Goal: Task Accomplishment & Management: Use online tool/utility

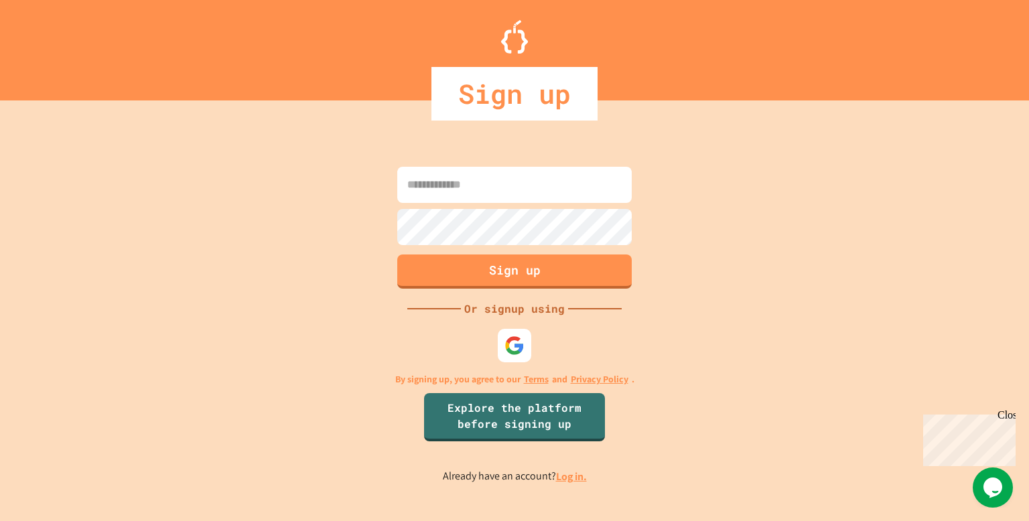
click at [547, 184] on input at bounding box center [514, 185] width 235 height 36
type input "**********"
click at [519, 271] on button "Sign up" at bounding box center [514, 270] width 239 height 35
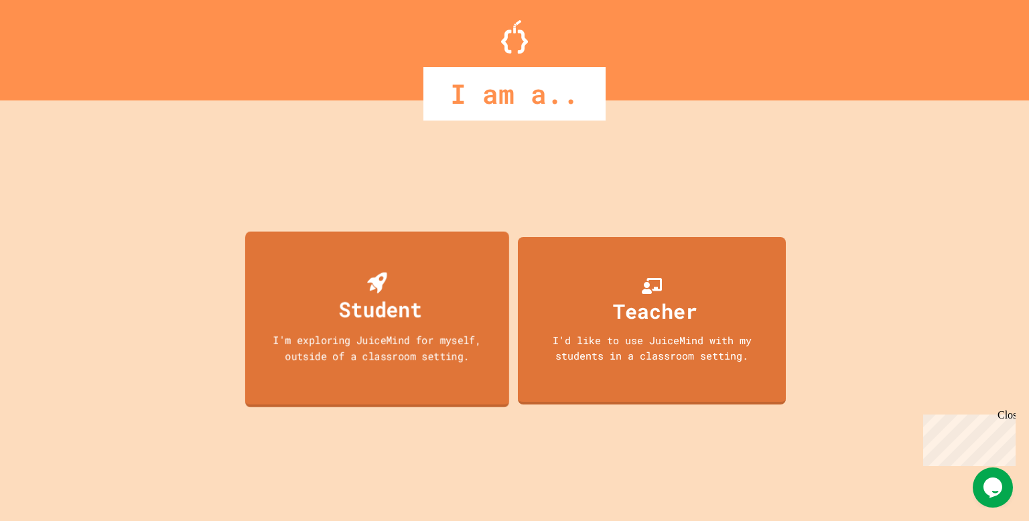
click at [424, 306] on div "Student I'm exploring JuiceMind for myself, outside of a classroom setting." at bounding box center [377, 320] width 264 height 176
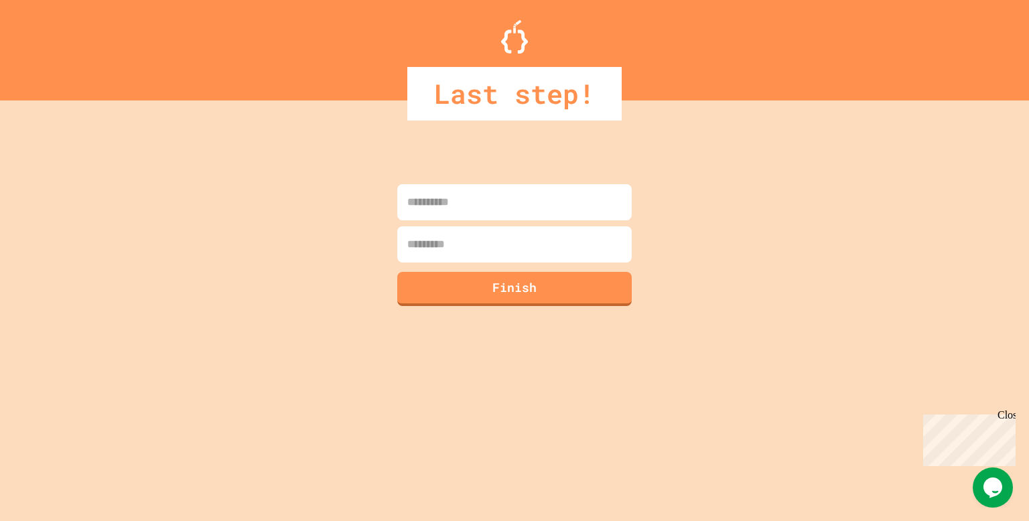
click at [447, 203] on input at bounding box center [514, 202] width 235 height 36
type input "*****"
click at [454, 238] on input at bounding box center [514, 244] width 235 height 36
type input "*********"
click at [477, 285] on button "Finish" at bounding box center [514, 287] width 239 height 35
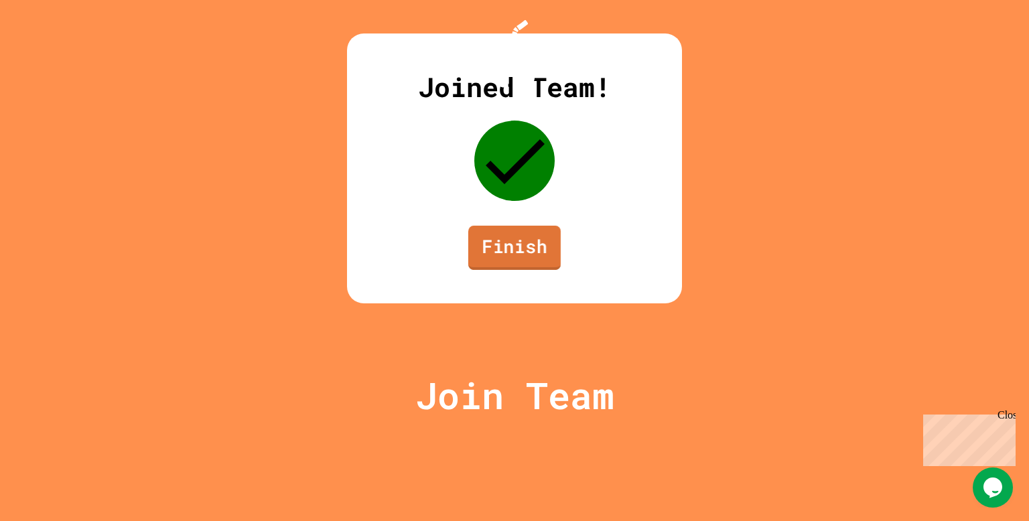
click at [506, 270] on link "Finish" at bounding box center [514, 248] width 92 height 44
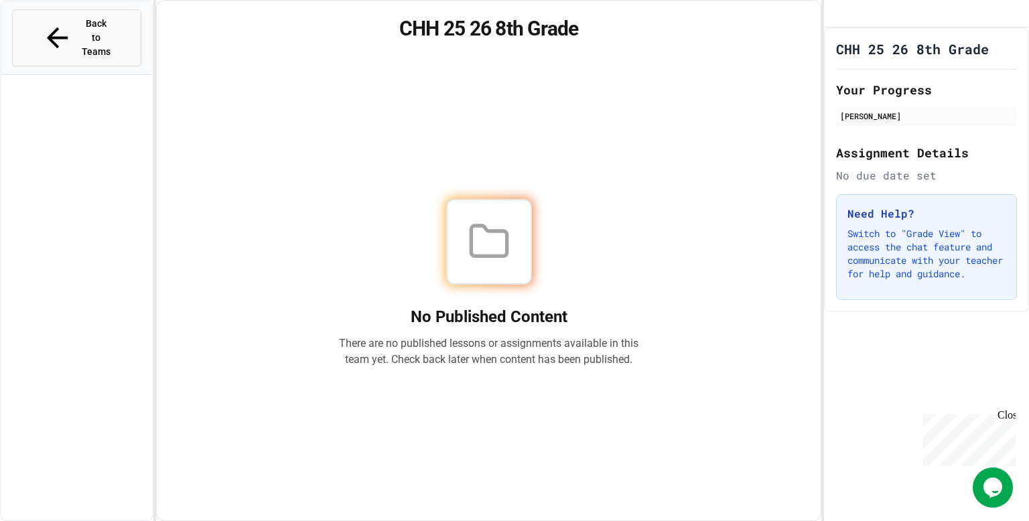
click at [52, 30] on button "Back to Teams" at bounding box center [76, 37] width 129 height 57
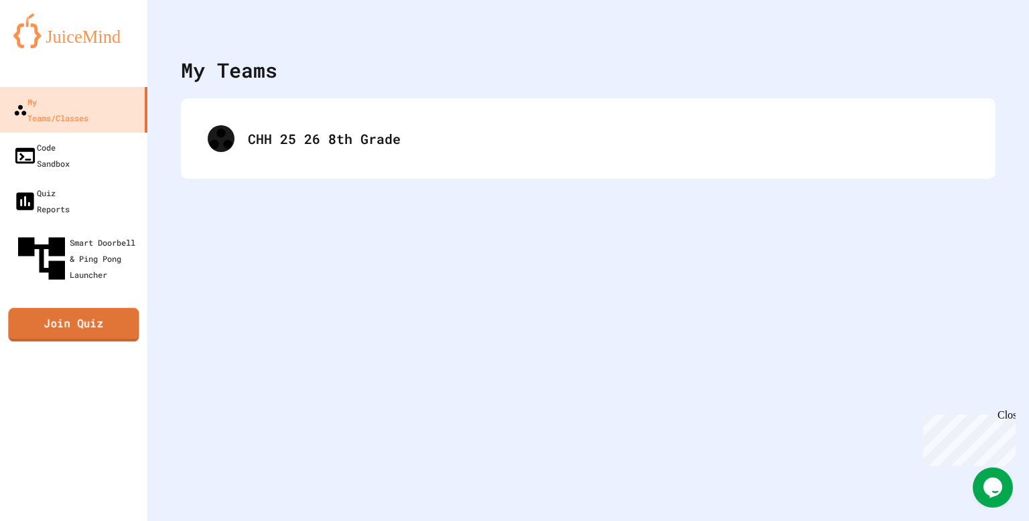
click at [61, 308] on link "Join Quiz" at bounding box center [73, 325] width 131 height 34
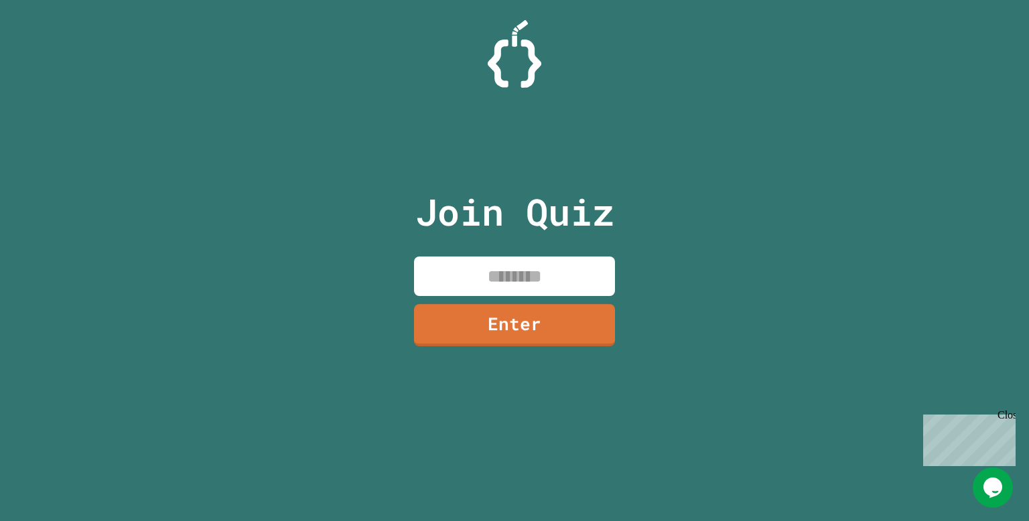
click at [465, 279] on input at bounding box center [514, 277] width 201 height 40
type input "********"
click at [536, 329] on link "Enter" at bounding box center [514, 324] width 195 height 44
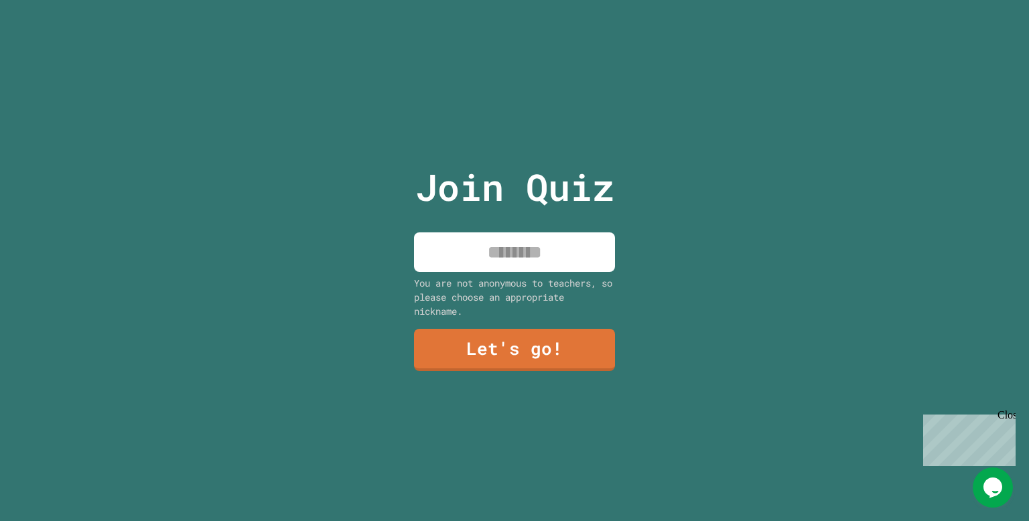
click at [508, 251] on input at bounding box center [514, 253] width 201 height 40
type input "**"
click at [506, 348] on link "Let's go!" at bounding box center [514, 348] width 198 height 44
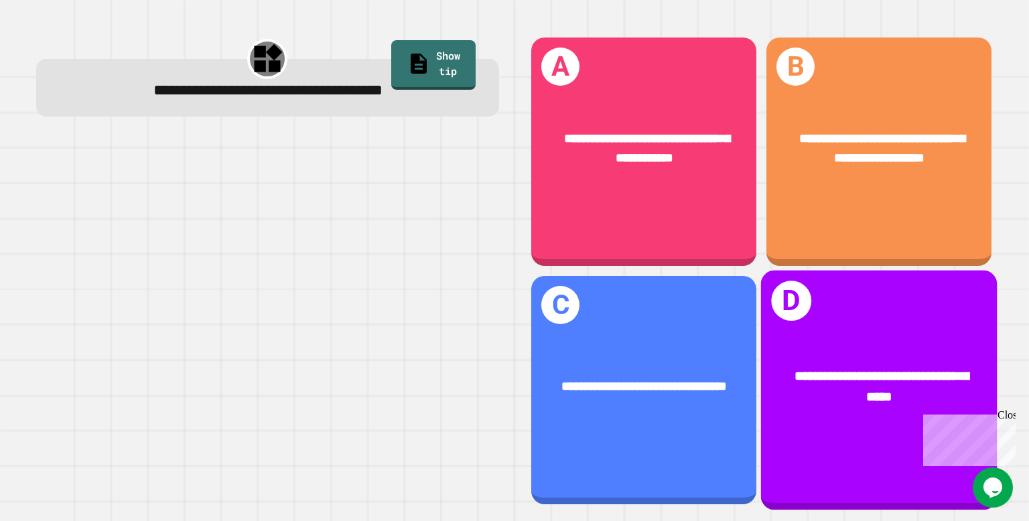
click at [814, 393] on div "**********" at bounding box center [879, 387] width 183 height 40
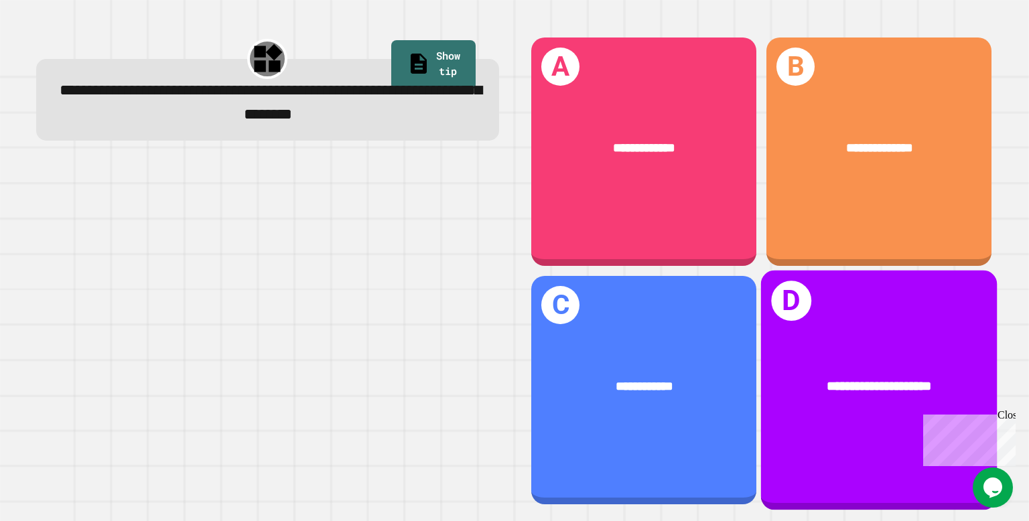
click at [879, 315] on div "**********" at bounding box center [879, 391] width 236 height 240
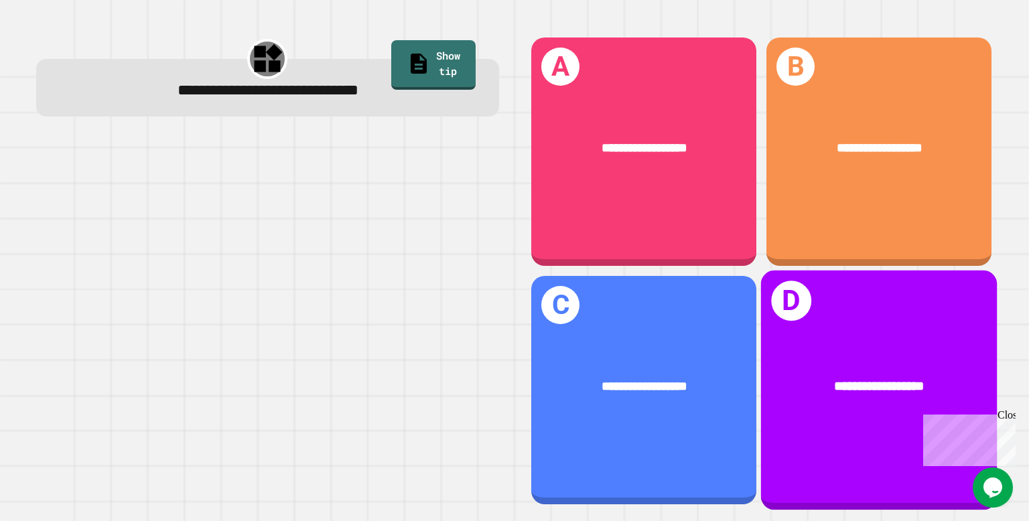
click at [962, 397] on div "**********" at bounding box center [879, 386] width 236 height 72
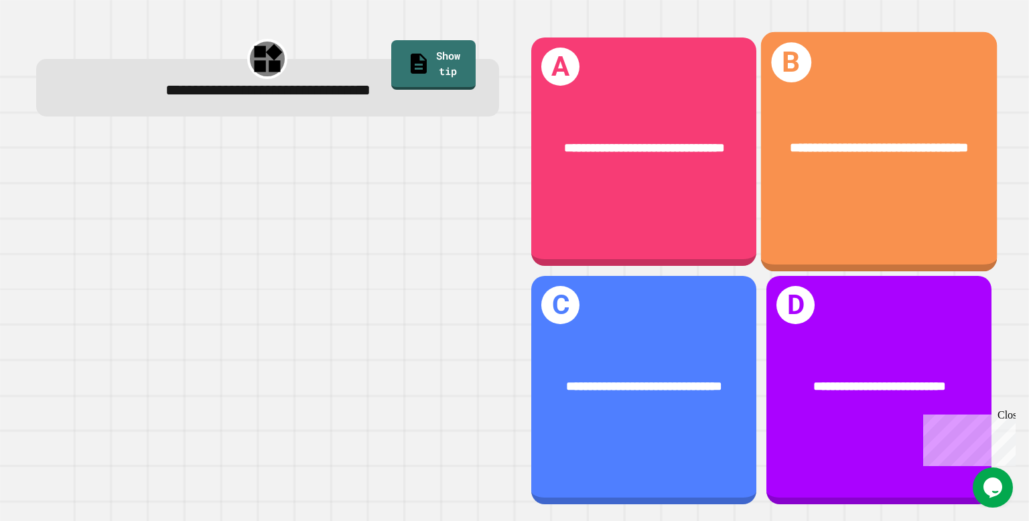
click at [881, 169] on div "**********" at bounding box center [879, 148] width 236 height 72
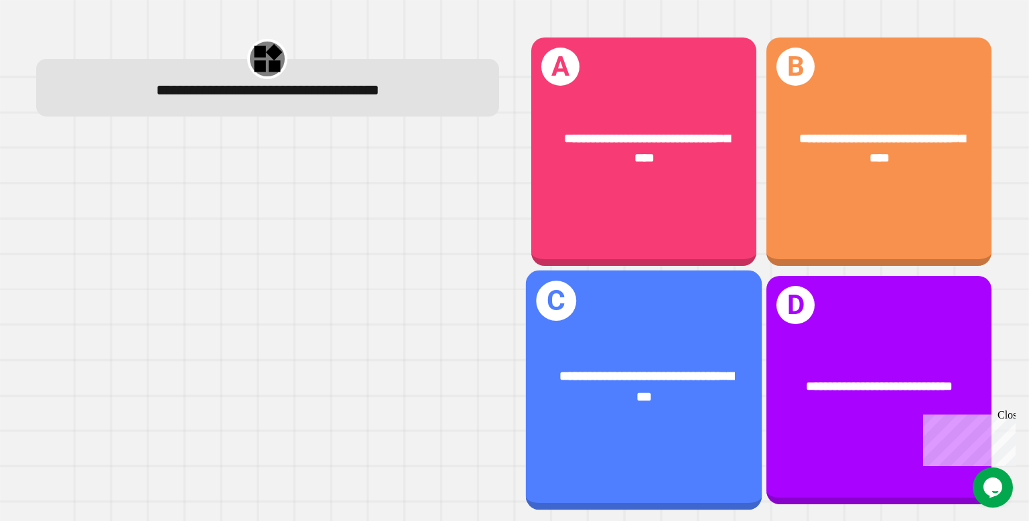
click at [708, 306] on div "**********" at bounding box center [644, 391] width 236 height 240
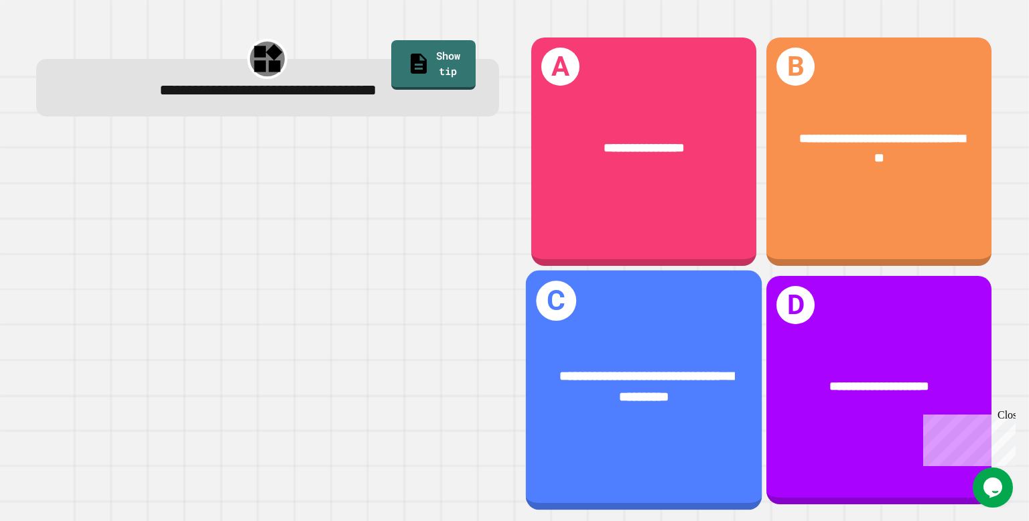
click at [665, 356] on div "**********" at bounding box center [644, 386] width 236 height 92
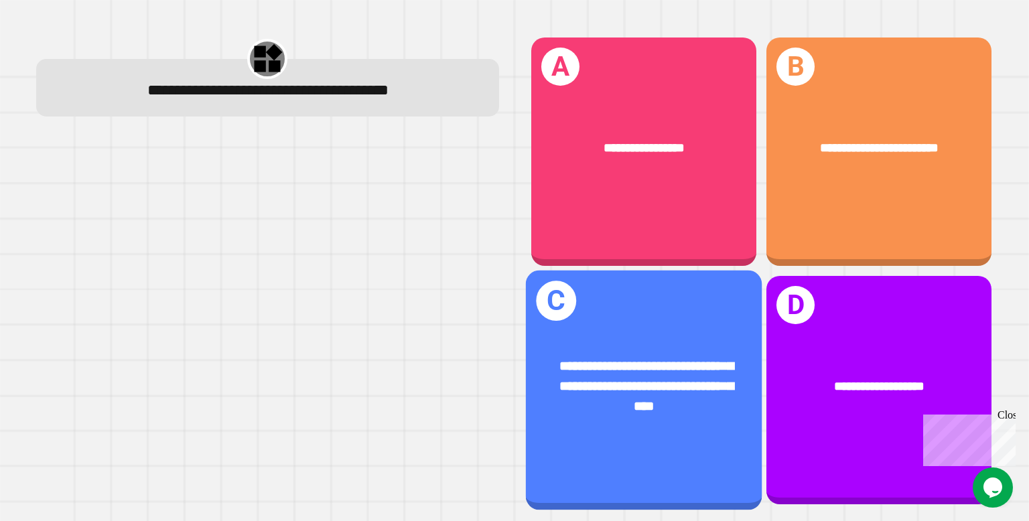
click at [641, 343] on div "**********" at bounding box center [644, 386] width 236 height 113
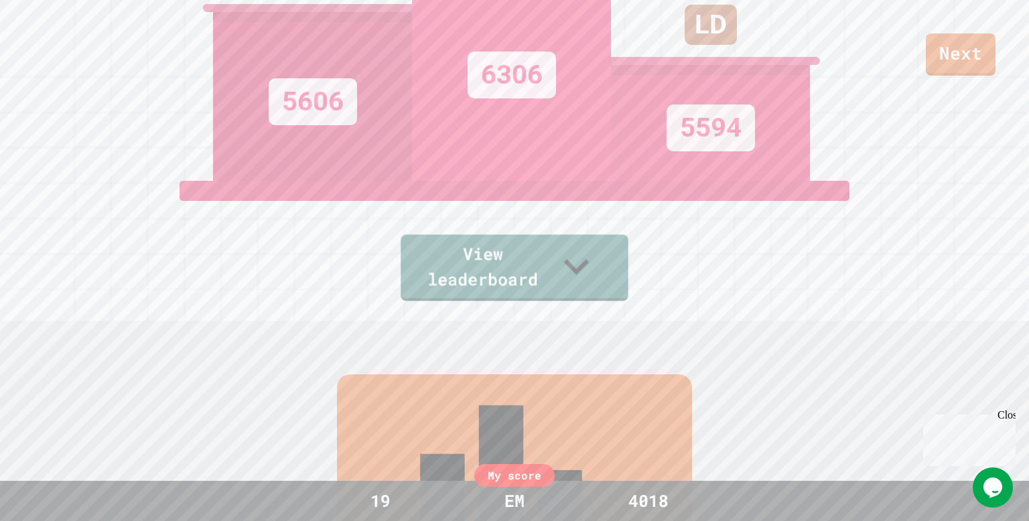
scroll to position [201, 0]
click at [573, 281] on link "View leaderboard" at bounding box center [515, 266] width 224 height 70
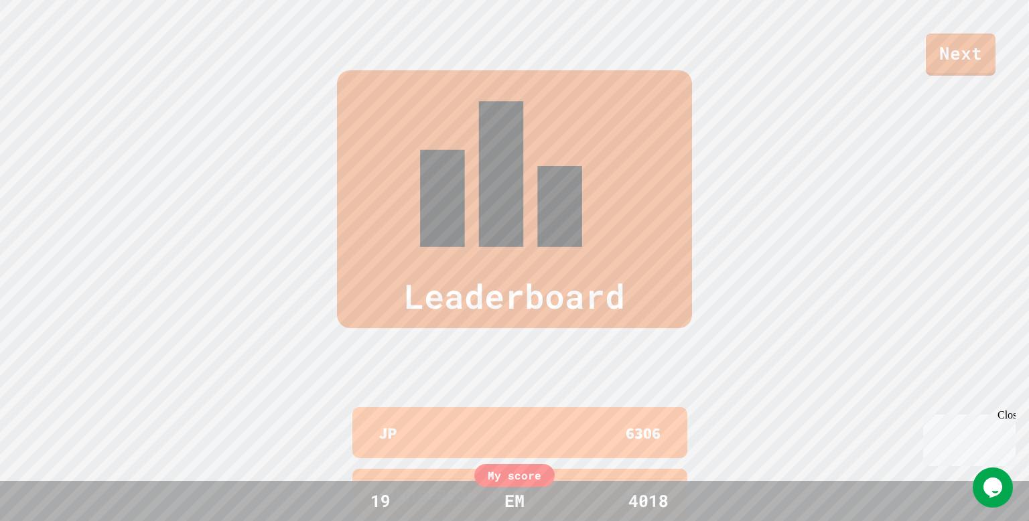
scroll to position [0, 0]
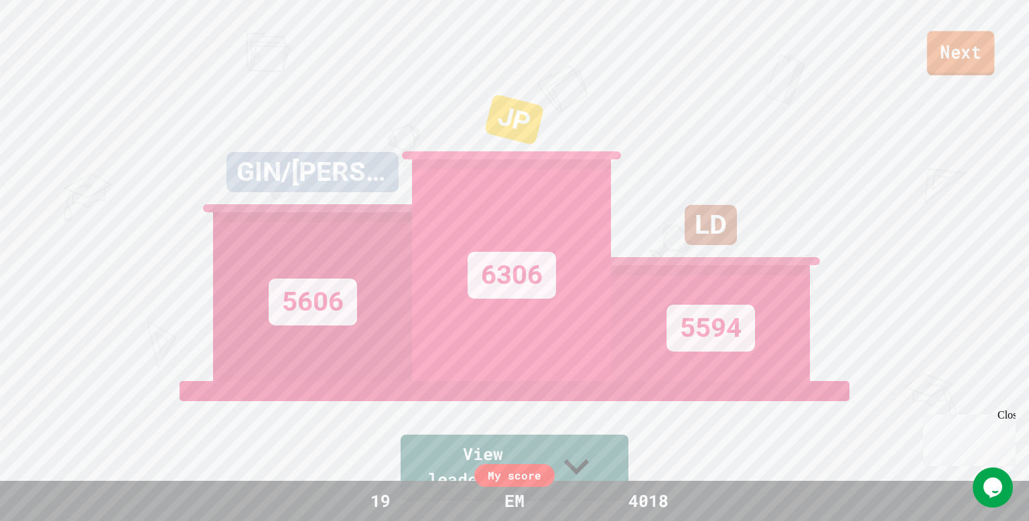
click at [965, 44] on link "Next" at bounding box center [961, 53] width 68 height 44
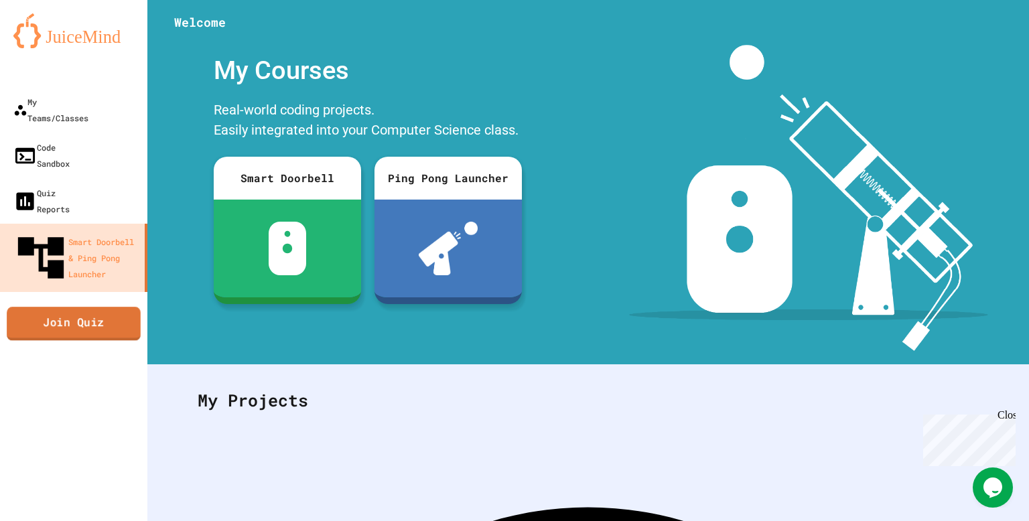
click at [100, 307] on link "Join Quiz" at bounding box center [74, 324] width 134 height 34
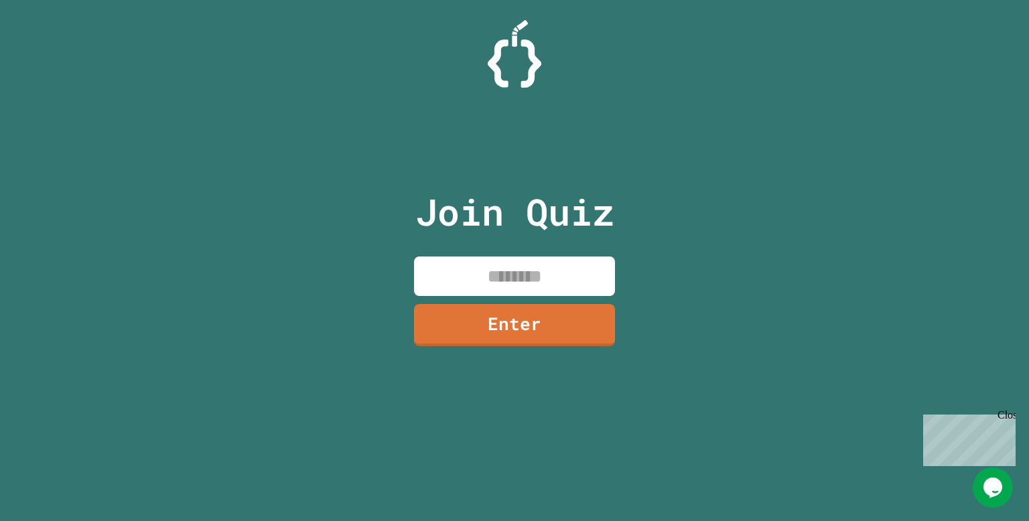
click at [500, 281] on input at bounding box center [514, 277] width 201 height 40
type input "********"
click at [489, 320] on link "Enter" at bounding box center [514, 324] width 195 height 44
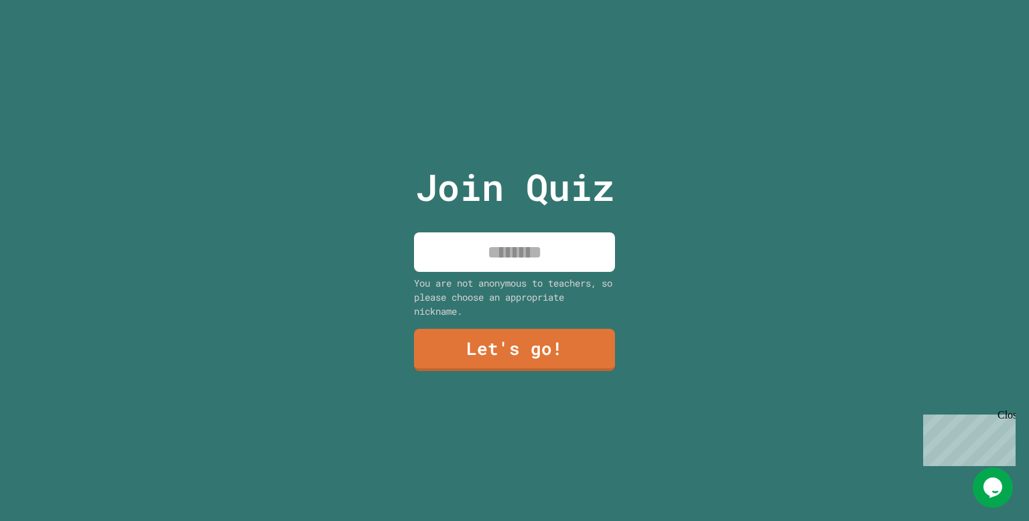
click at [503, 260] on input at bounding box center [514, 253] width 201 height 40
type input "*****"
click at [541, 351] on link "Let's go!" at bounding box center [514, 348] width 198 height 44
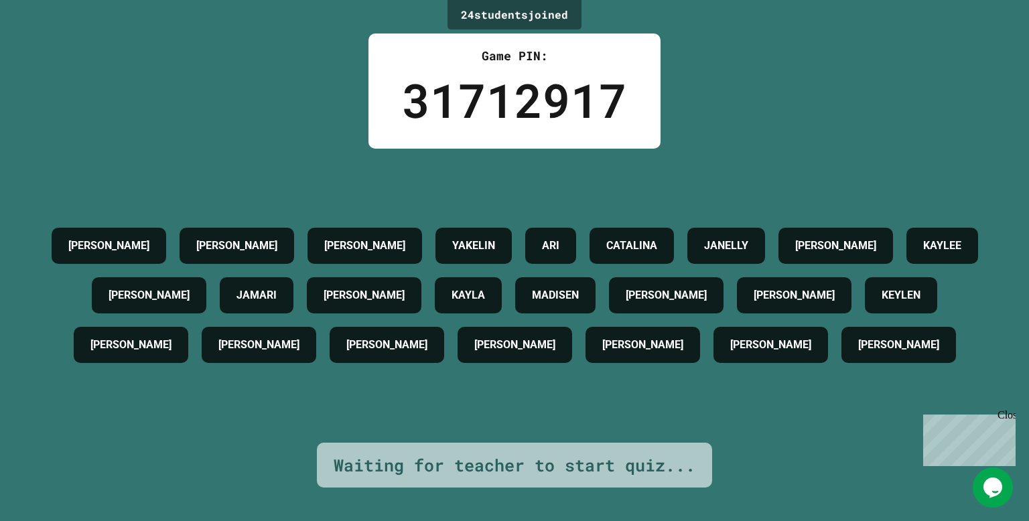
click at [992, 482] on icon "Chat widget" at bounding box center [993, 488] width 19 height 20
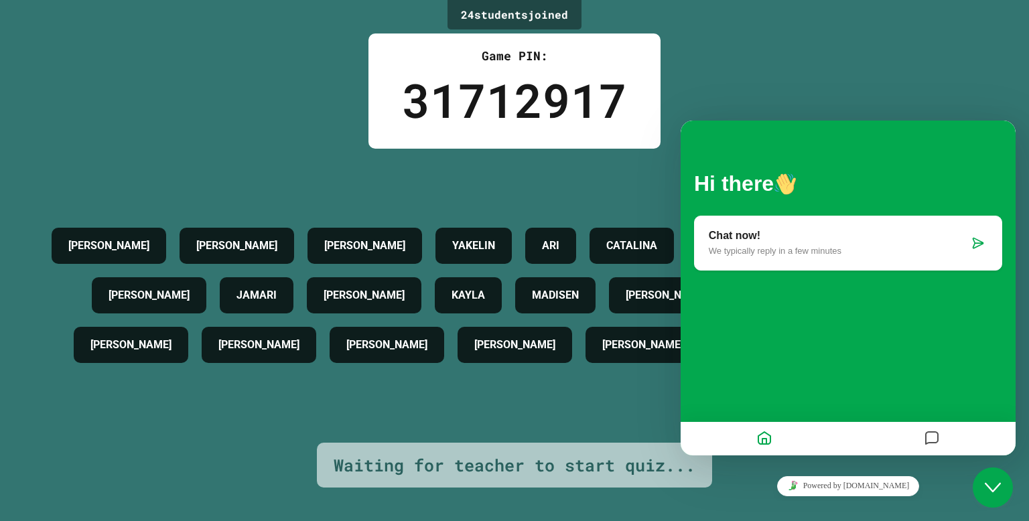
click at [935, 440] on icon "Messages" at bounding box center [932, 439] width 16 height 26
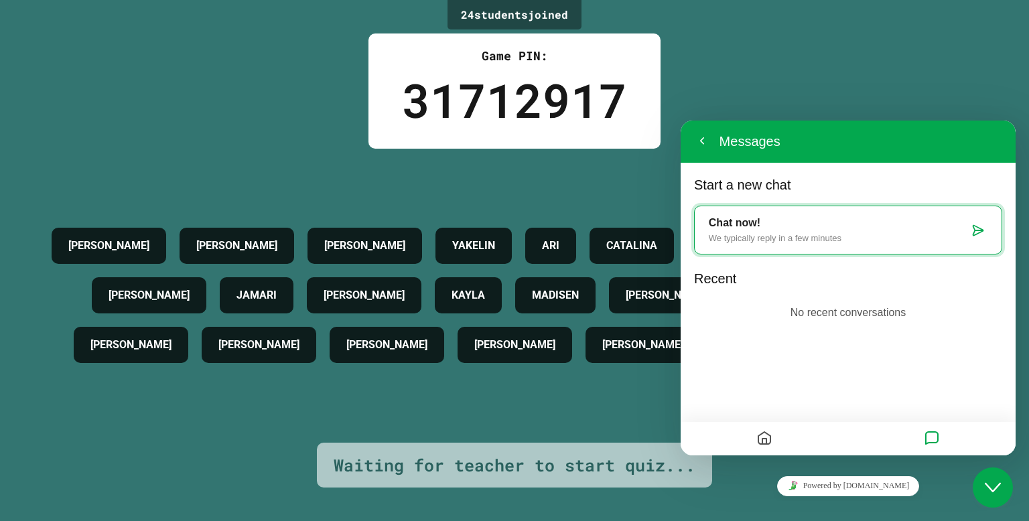
click at [986, 480] on icon "Close Chat This icon closes the chat window." at bounding box center [993, 488] width 16 height 16
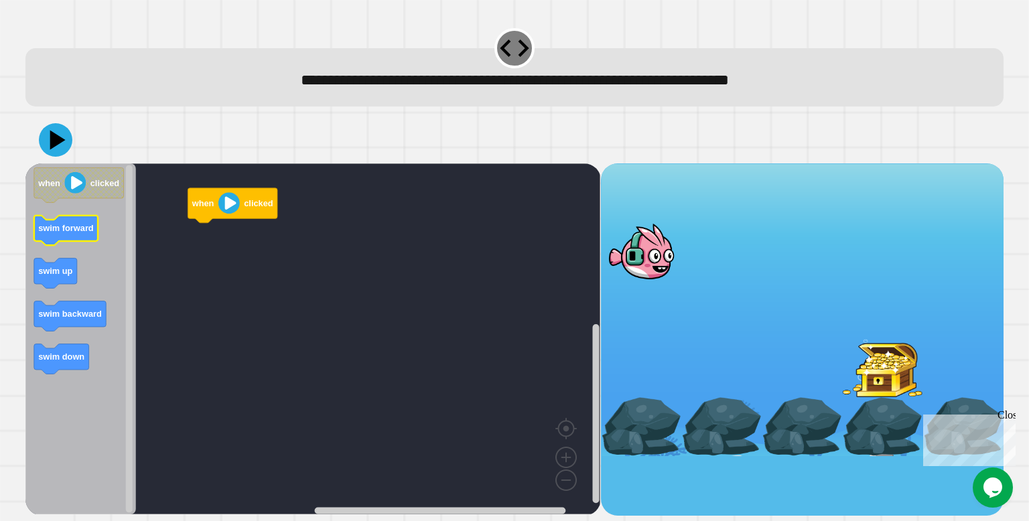
click at [89, 225] on text "swim forward" at bounding box center [67, 228] width 56 height 10
click at [166, 206] on div "when clicked when clicked swim forward swim up swim backward swim down" at bounding box center [312, 339] width 575 height 352
click at [138, 210] on div "when clicked when clicked swim forward swim up swim backward swim down" at bounding box center [312, 339] width 575 height 352
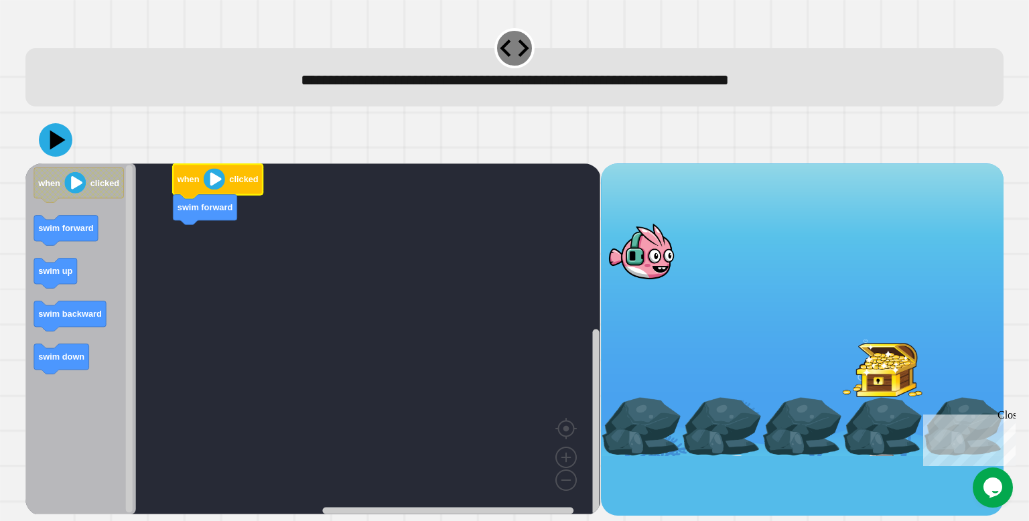
click at [249, 178] on text "clicked" at bounding box center [244, 179] width 29 height 10
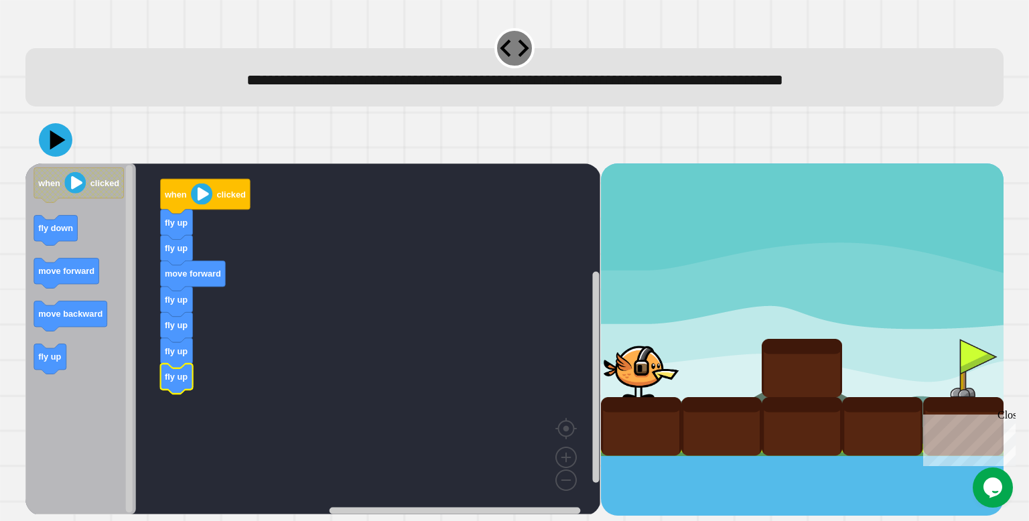
click at [710, 432] on div at bounding box center [721, 426] width 80 height 58
drag, startPoint x: 640, startPoint y: 372, endPoint x: 696, endPoint y: 401, distance: 62.9
click at [696, 401] on div at bounding box center [802, 309] width 403 height 293
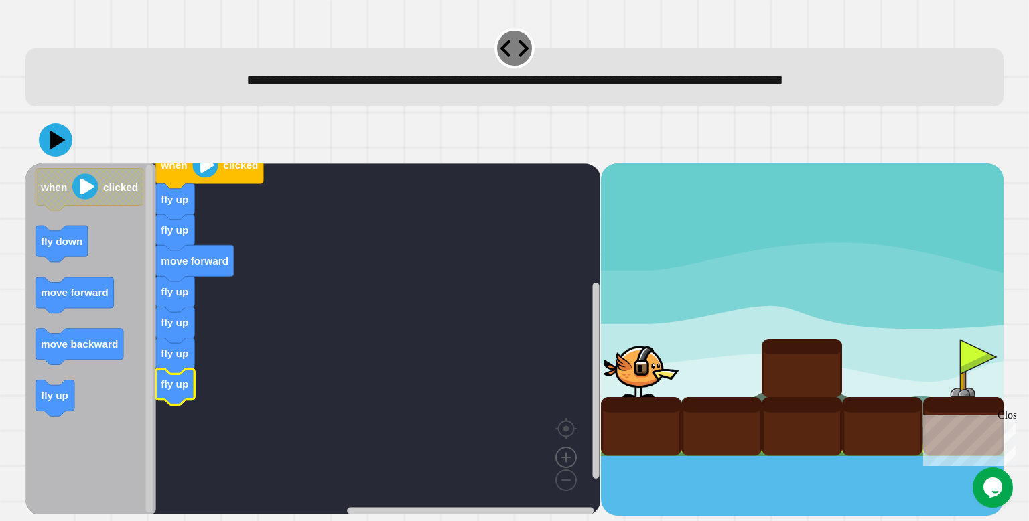
click at [567, 458] on image "Blockly Workspace" at bounding box center [566, 426] width 64 height 83
click at [566, 482] on image "Blockly Workspace" at bounding box center [545, 449] width 64 height 83
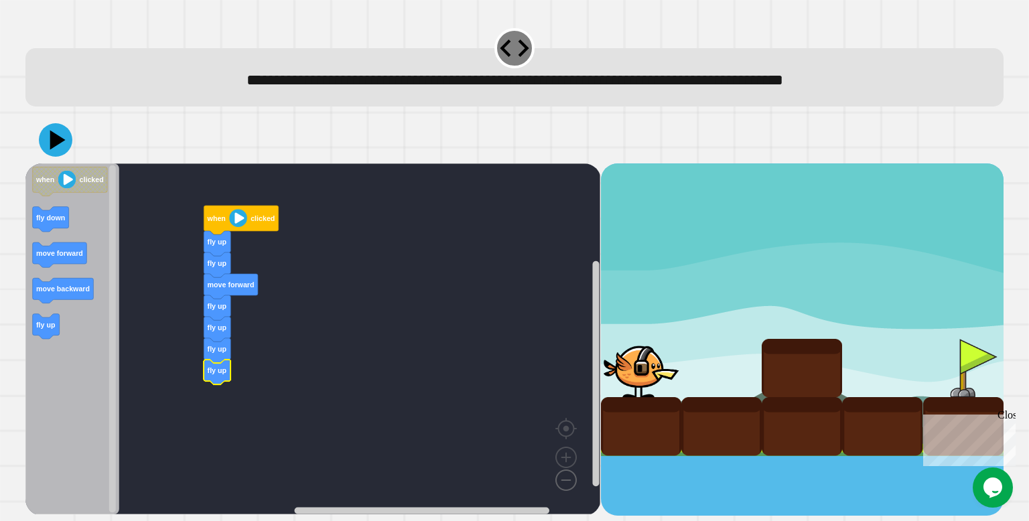
click at [566, 483] on image "Blockly Workspace" at bounding box center [545, 449] width 64 height 83
click at [53, 134] on icon at bounding box center [58, 139] width 19 height 23
click at [51, 141] on icon at bounding box center [58, 139] width 19 height 23
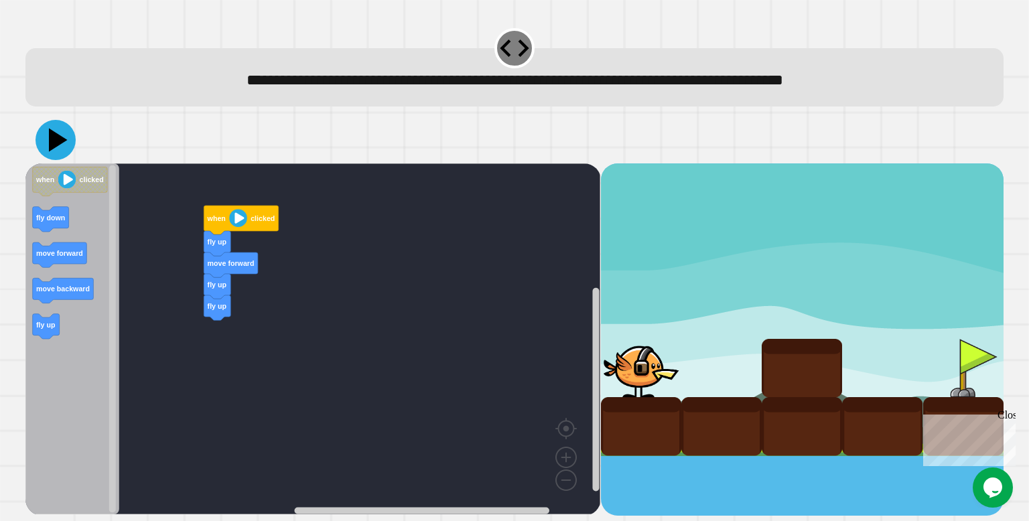
click at [52, 141] on icon at bounding box center [58, 139] width 19 height 23
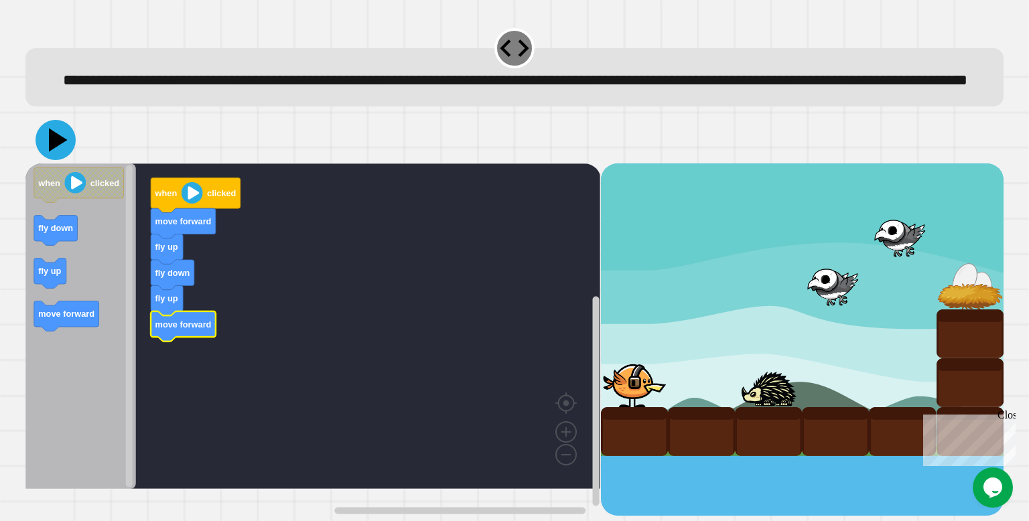
click at [58, 160] on icon at bounding box center [56, 140] width 40 height 40
click at [62, 151] on icon at bounding box center [58, 139] width 19 height 23
click at [62, 160] on icon at bounding box center [56, 140] width 40 height 40
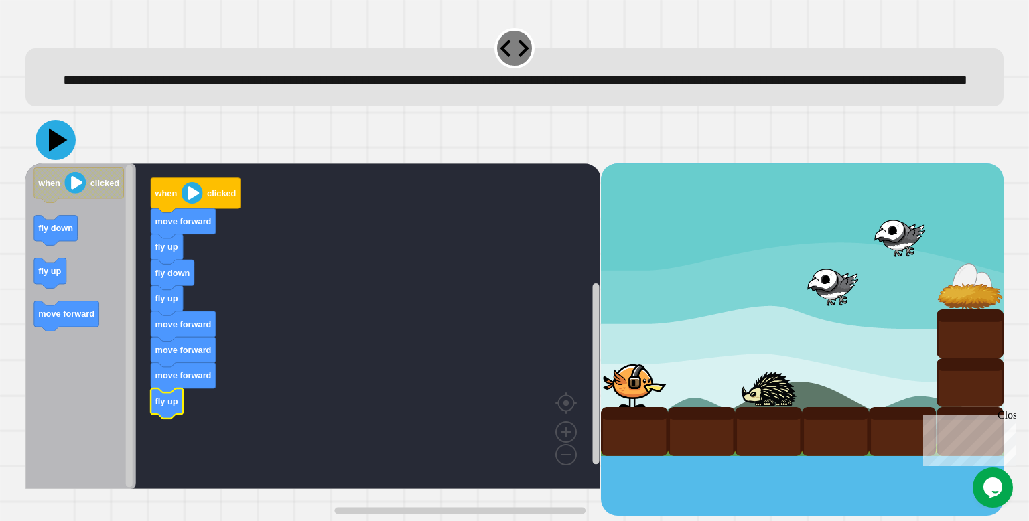
click at [45, 160] on icon at bounding box center [56, 140] width 40 height 40
click at [51, 151] on icon at bounding box center [58, 139] width 19 height 23
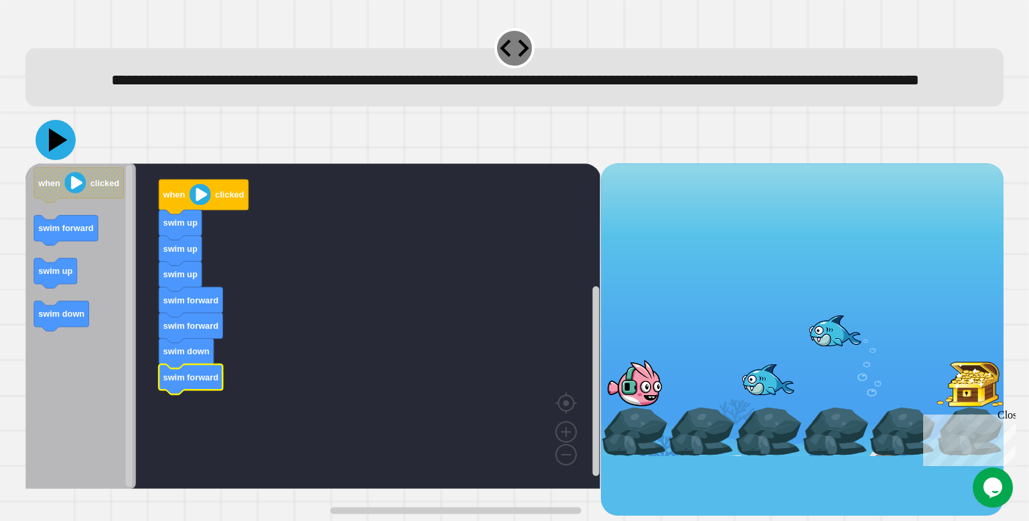
click at [52, 151] on icon at bounding box center [58, 139] width 19 height 23
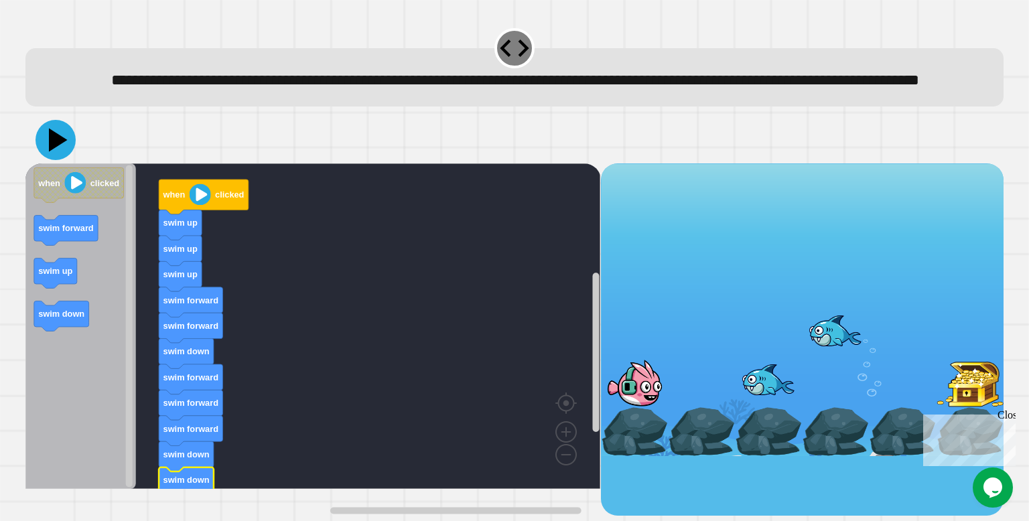
click at [60, 160] on icon at bounding box center [56, 140] width 40 height 40
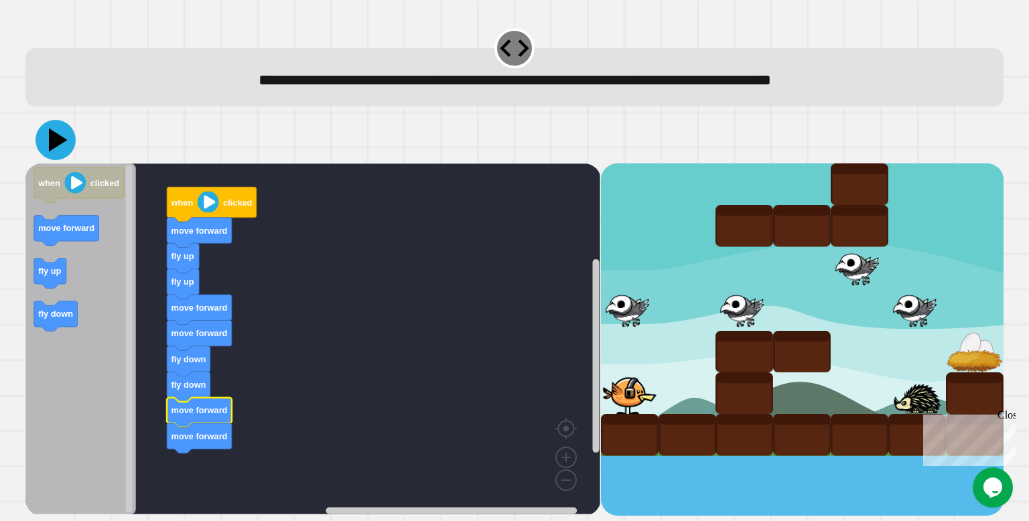
click at [60, 155] on icon at bounding box center [56, 140] width 40 height 40
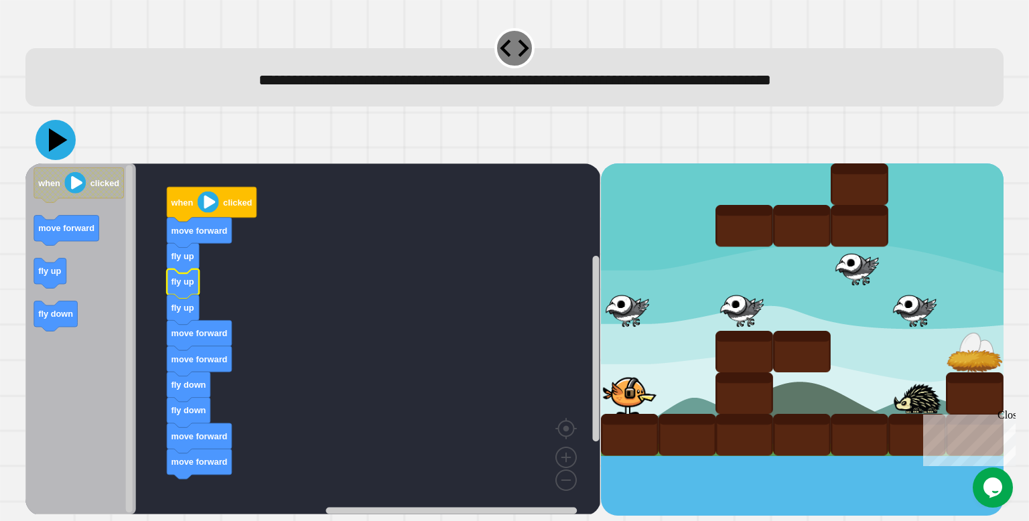
click at [53, 151] on icon at bounding box center [56, 140] width 40 height 40
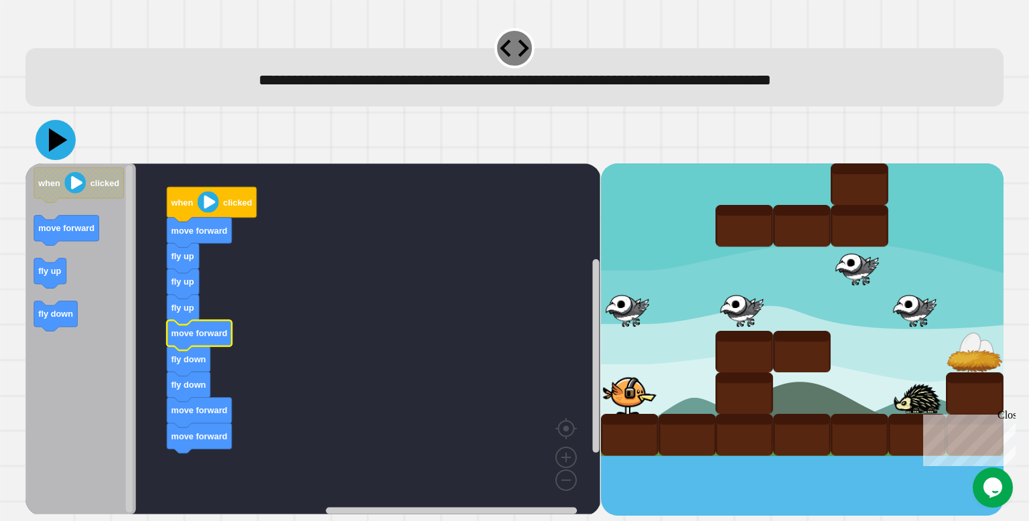
click at [60, 145] on icon at bounding box center [58, 139] width 19 height 23
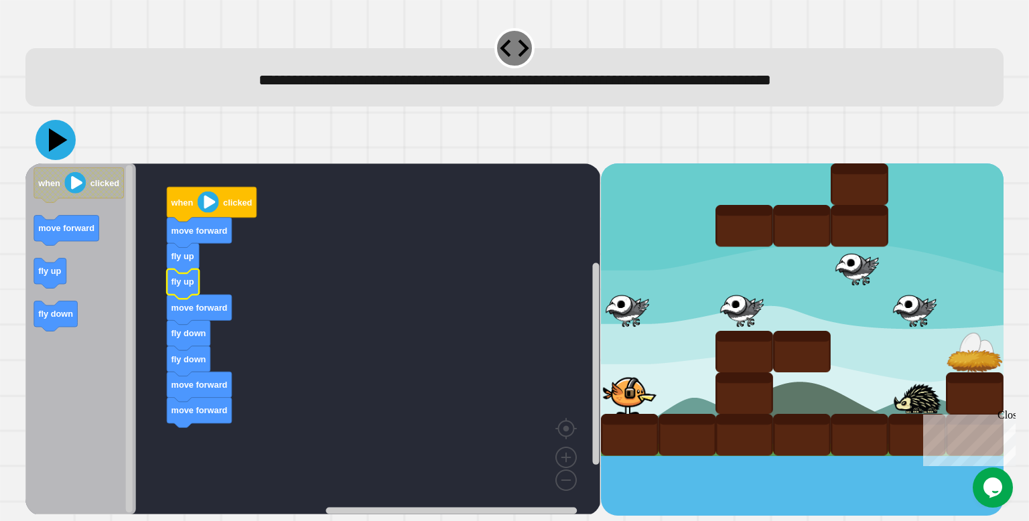
click at [50, 141] on icon at bounding box center [56, 140] width 40 height 40
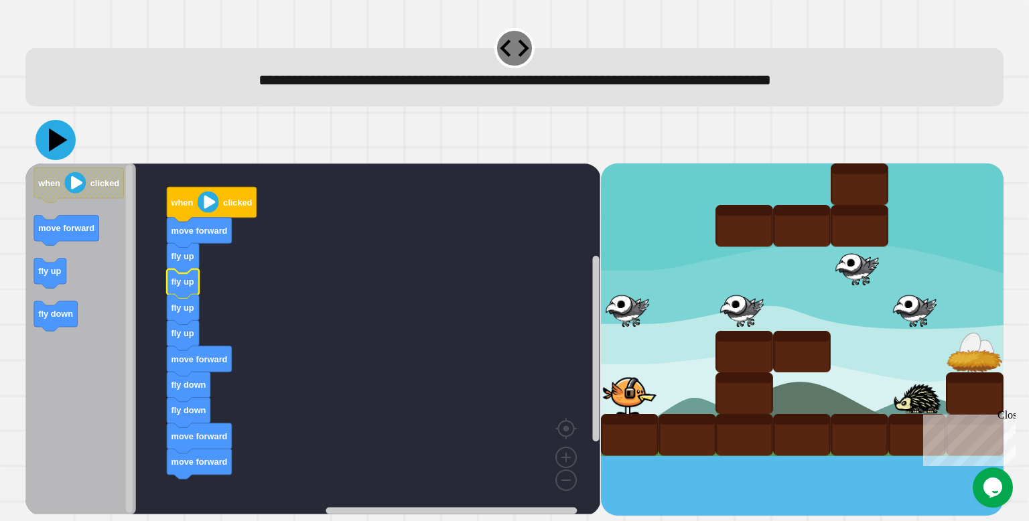
click at [56, 130] on icon at bounding box center [56, 140] width 40 height 40
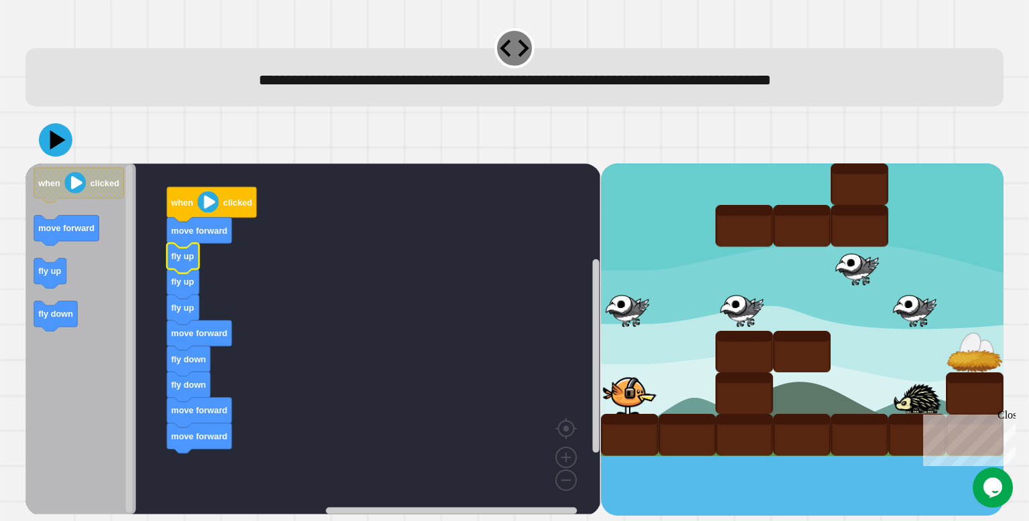
click at [38, 131] on div at bounding box center [514, 140] width 978 height 47
click at [52, 139] on icon at bounding box center [58, 139] width 19 height 23
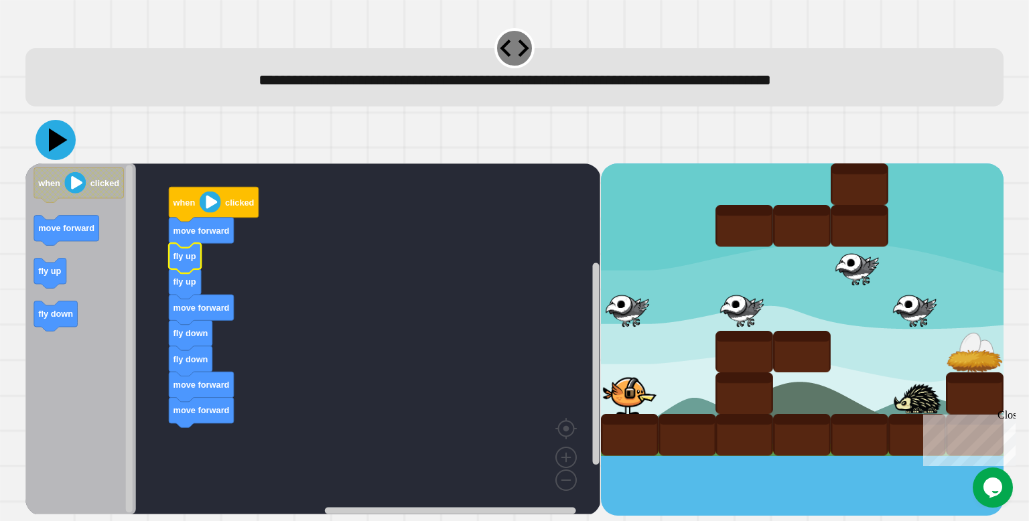
click at [49, 152] on icon at bounding box center [56, 140] width 40 height 40
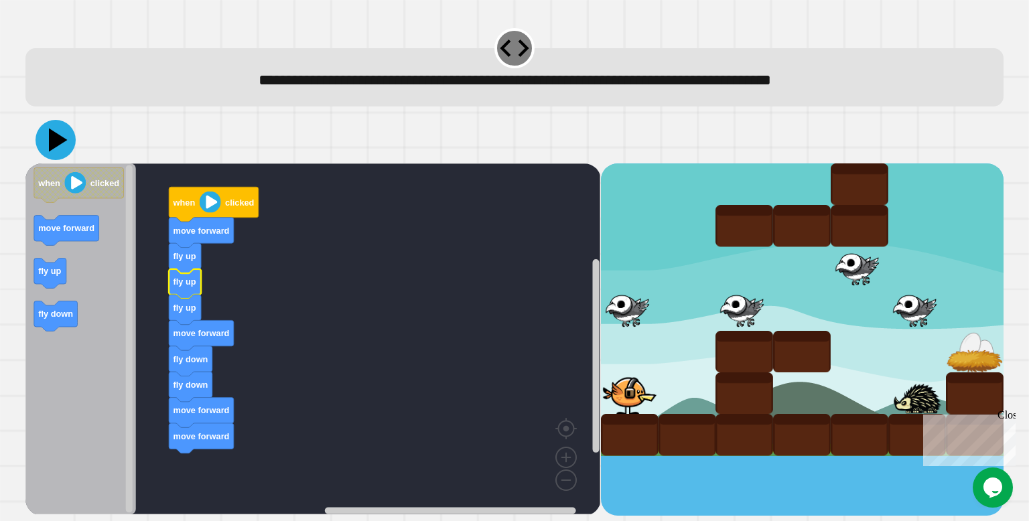
click at [54, 154] on icon at bounding box center [56, 140] width 40 height 40
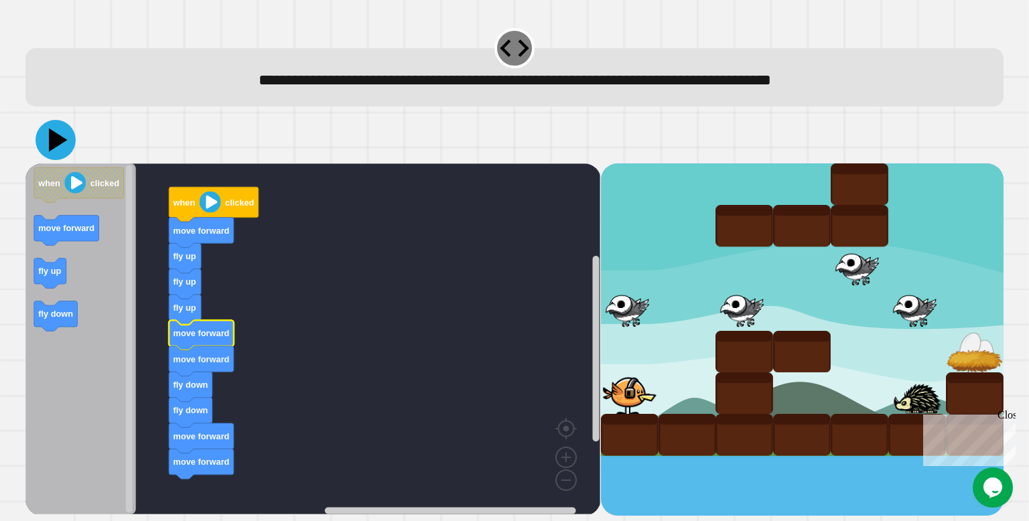
click at [57, 146] on icon at bounding box center [56, 140] width 40 height 40
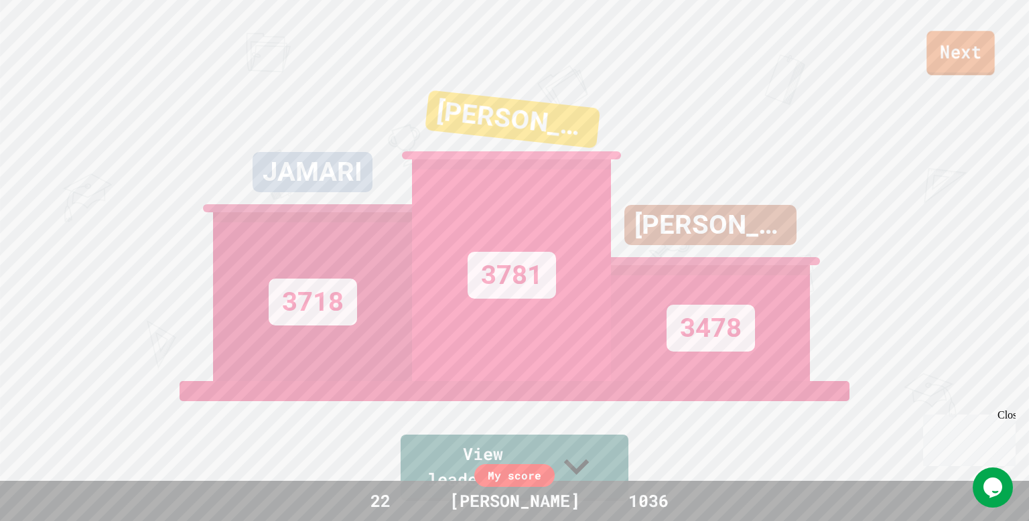
click at [957, 70] on link "Next" at bounding box center [961, 53] width 68 height 44
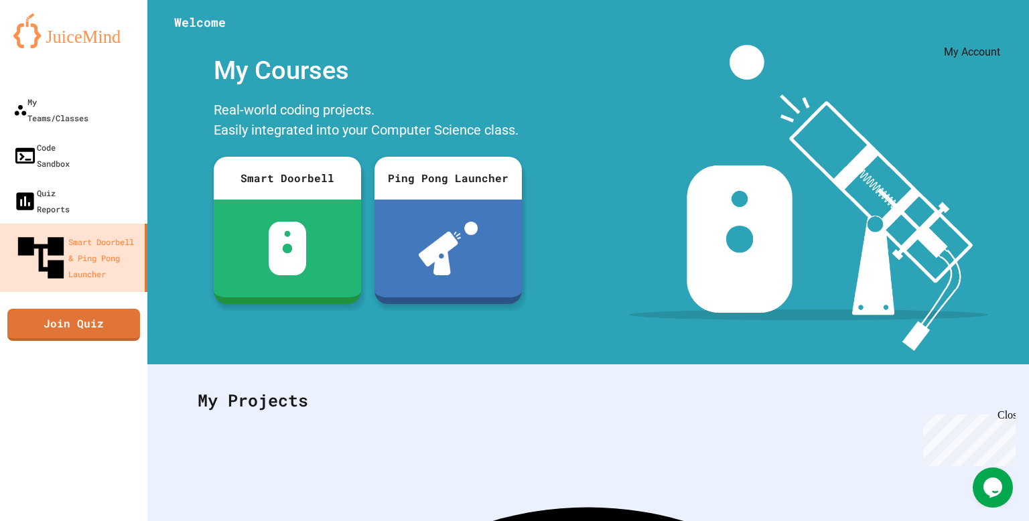
click at [989, 33] on icon "My Account" at bounding box center [989, 33] width 0 height 0
